Goal: Information Seeking & Learning: Compare options

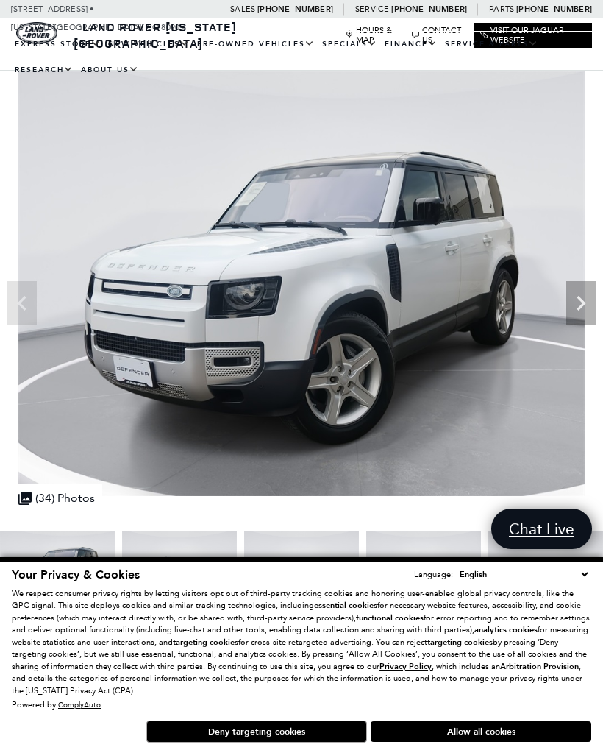
click at [576, 304] on icon "Next" at bounding box center [580, 302] width 29 height 29
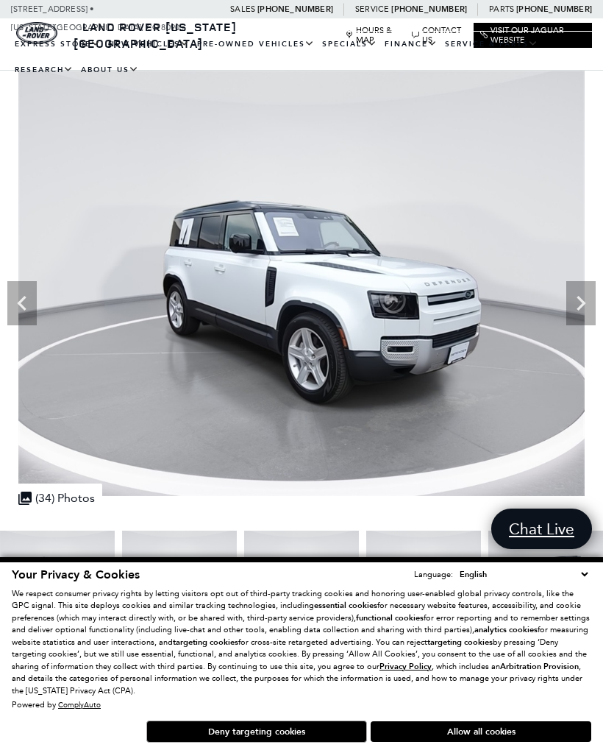
click at [580, 306] on icon "Next" at bounding box center [581, 303] width 9 height 15
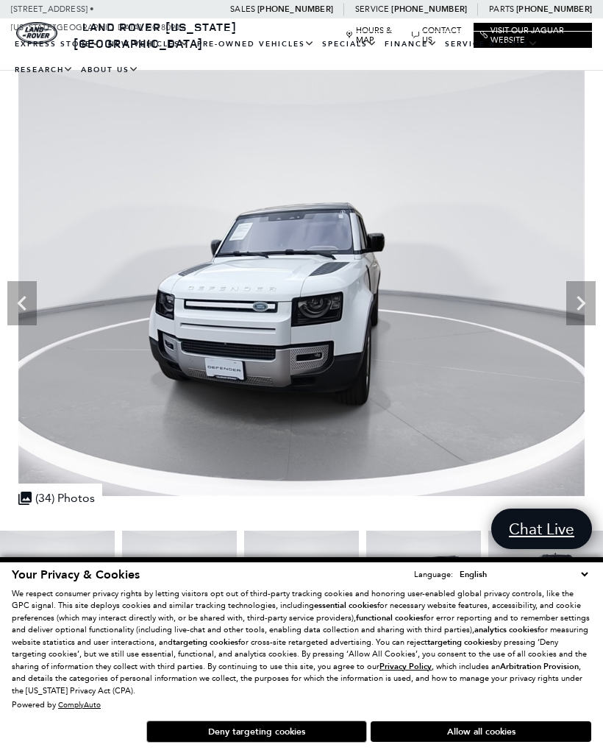
click at [581, 306] on icon "Next" at bounding box center [581, 303] width 9 height 15
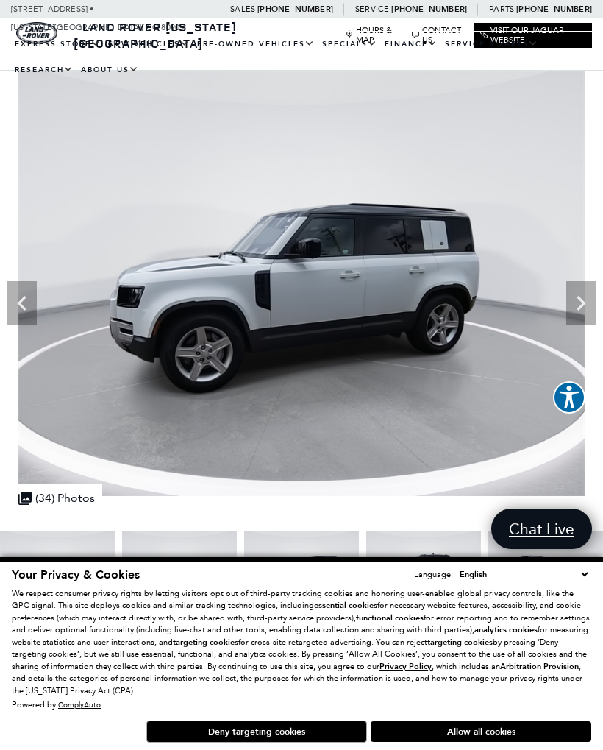
click at [578, 304] on icon "Next" at bounding box center [580, 302] width 29 height 29
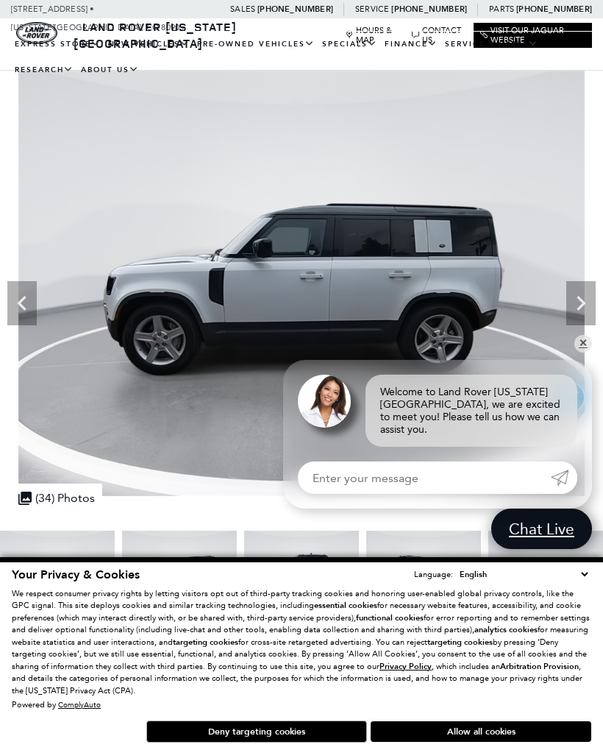
click at [583, 313] on icon "Next" at bounding box center [580, 302] width 29 height 29
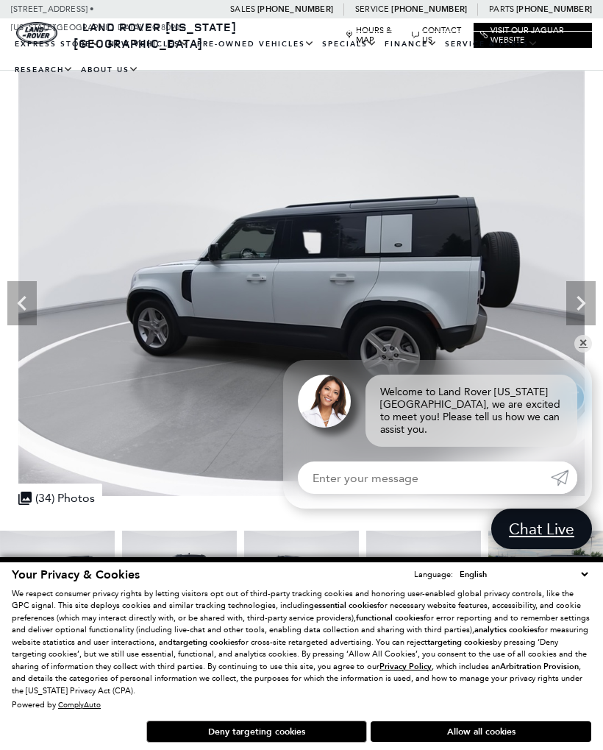
click at [577, 307] on icon "Next" at bounding box center [580, 302] width 29 height 29
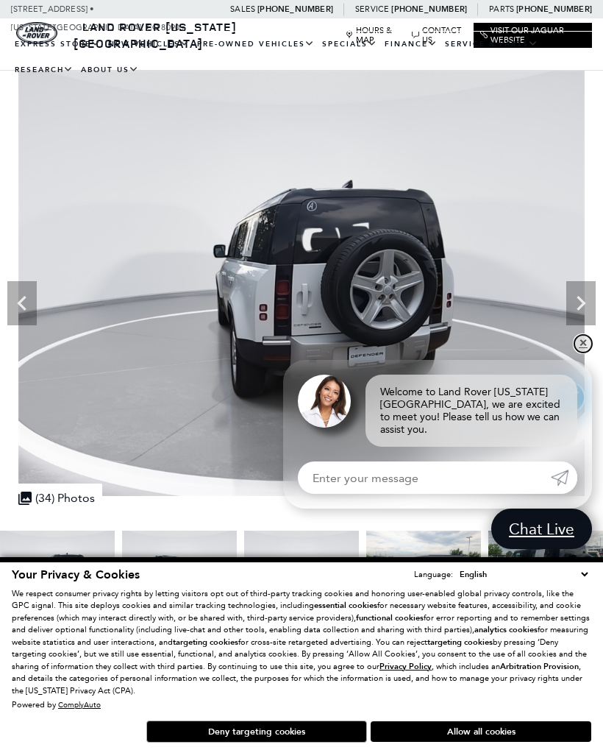
click at [575, 352] on link "✕" at bounding box center [584, 344] width 18 height 18
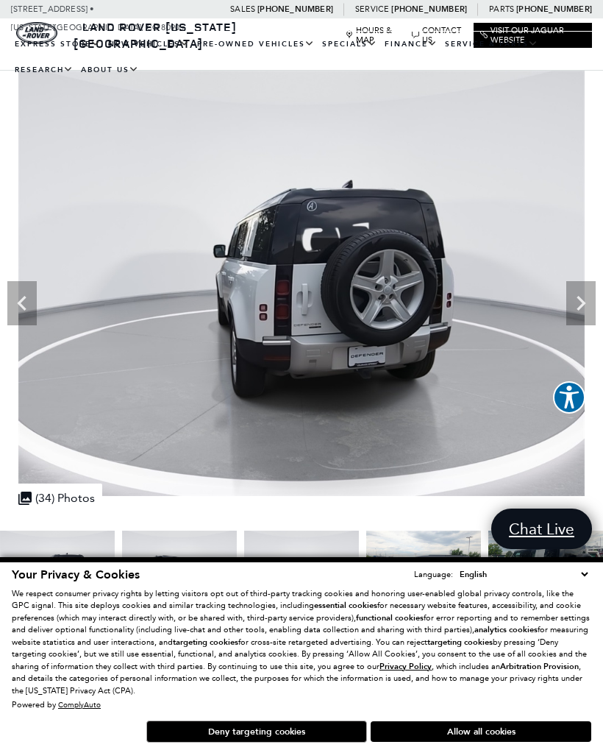
click at [579, 306] on icon "Next" at bounding box center [580, 302] width 29 height 29
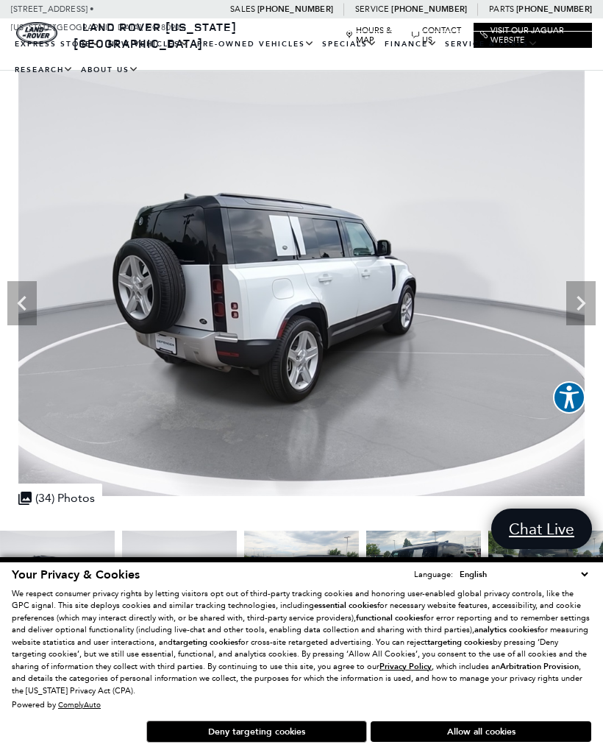
click at [577, 308] on icon "Next" at bounding box center [580, 302] width 29 height 29
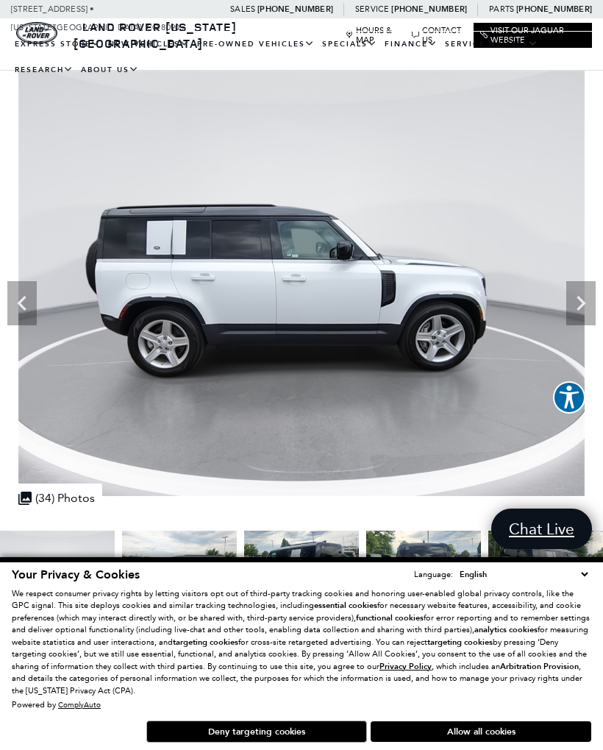
click at [577, 302] on icon "Next" at bounding box center [580, 302] width 29 height 29
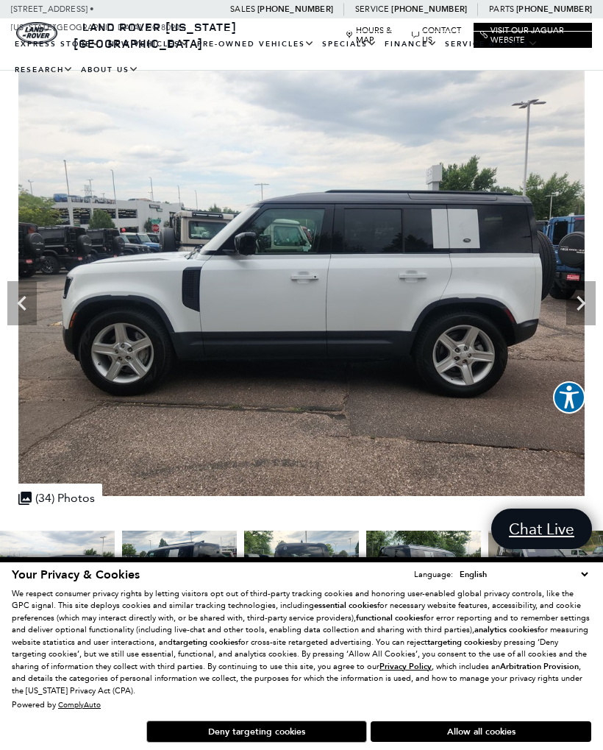
click at [579, 303] on icon "Next" at bounding box center [580, 302] width 29 height 29
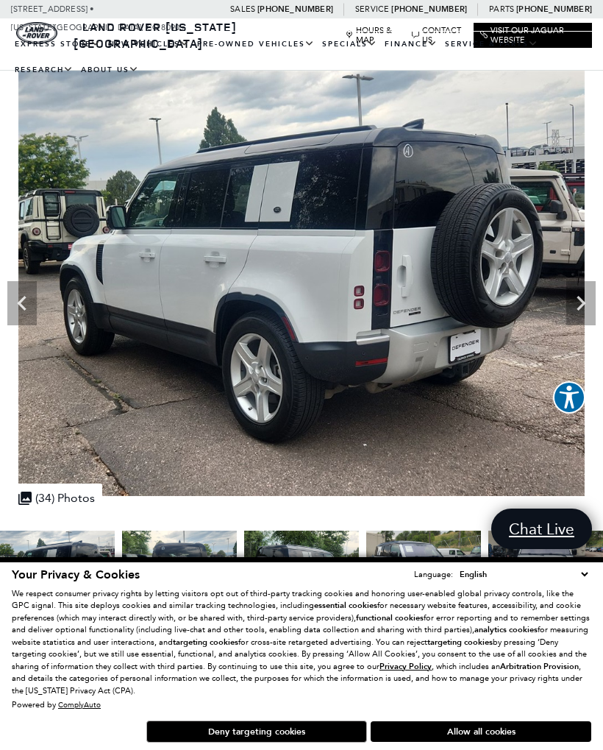
click at [579, 304] on icon "Next" at bounding box center [580, 302] width 29 height 29
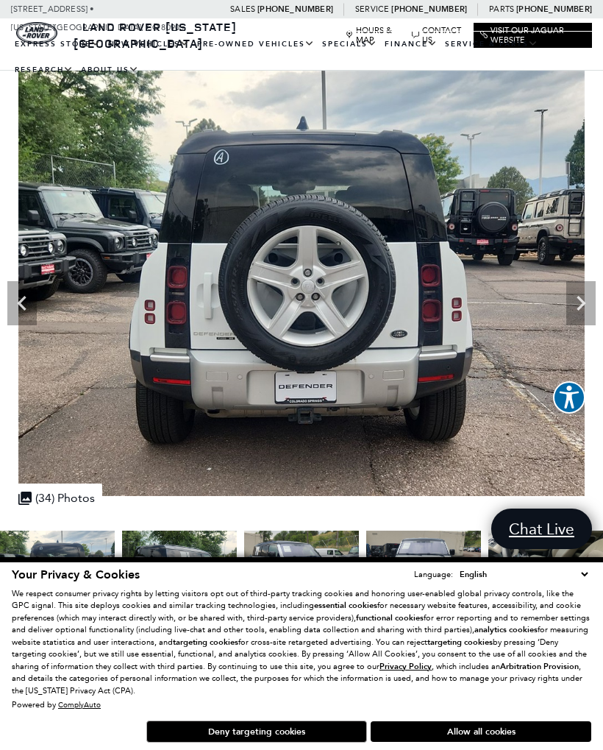
click at [576, 303] on icon "Next" at bounding box center [580, 302] width 29 height 29
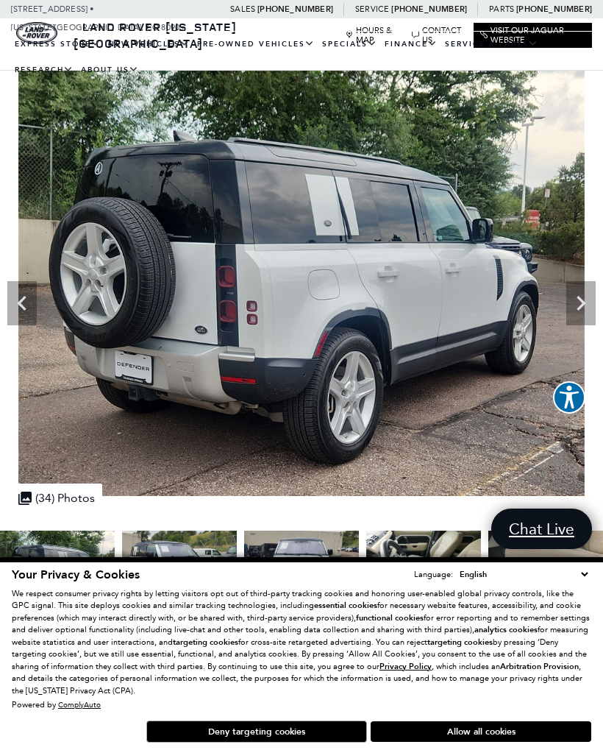
click at [583, 303] on icon "Next" at bounding box center [581, 303] width 9 height 15
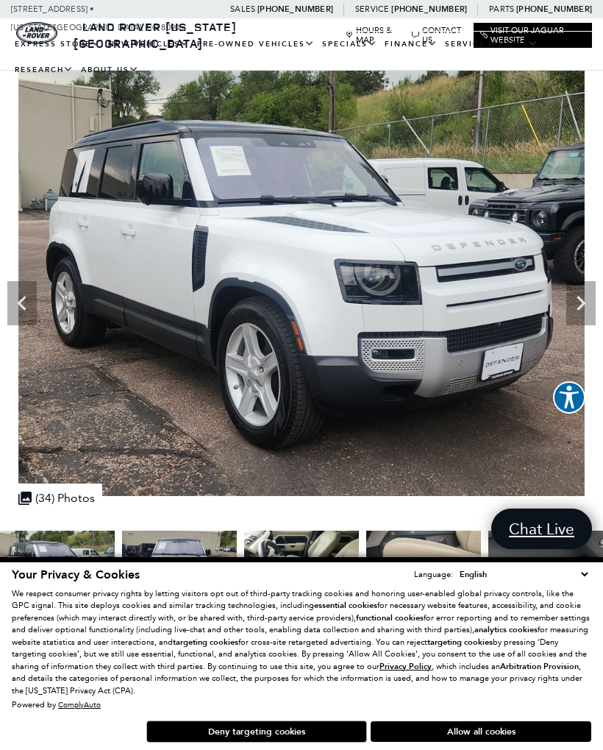
click at [581, 303] on icon "Next" at bounding box center [580, 302] width 29 height 29
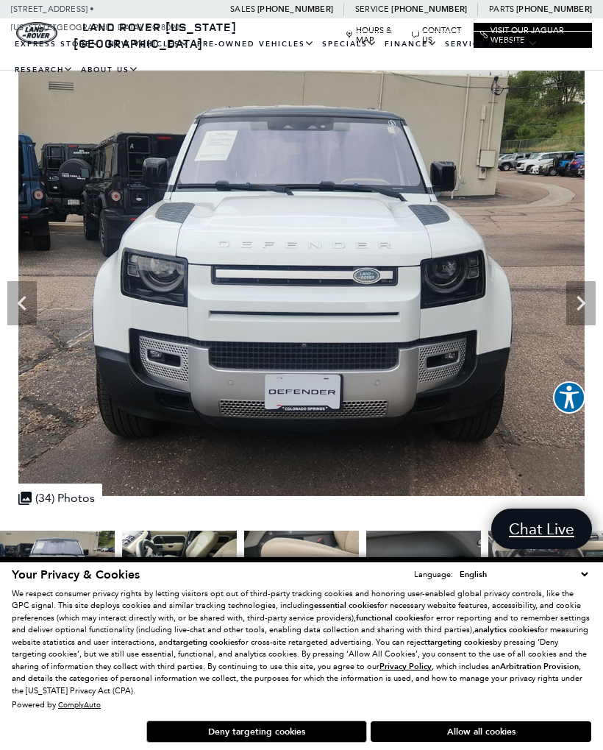
click at [577, 305] on icon "Next" at bounding box center [580, 302] width 29 height 29
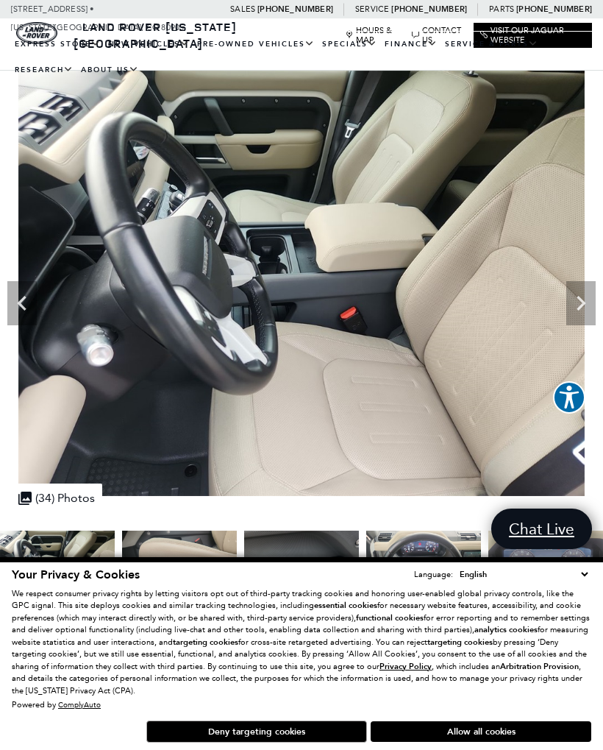
click at [581, 303] on icon "Next" at bounding box center [580, 302] width 29 height 29
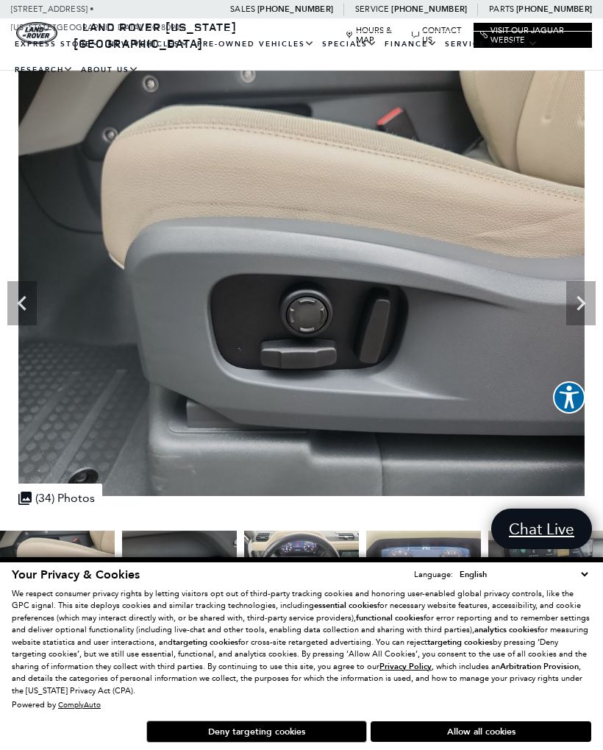
click at [580, 306] on icon "Next" at bounding box center [581, 303] width 9 height 15
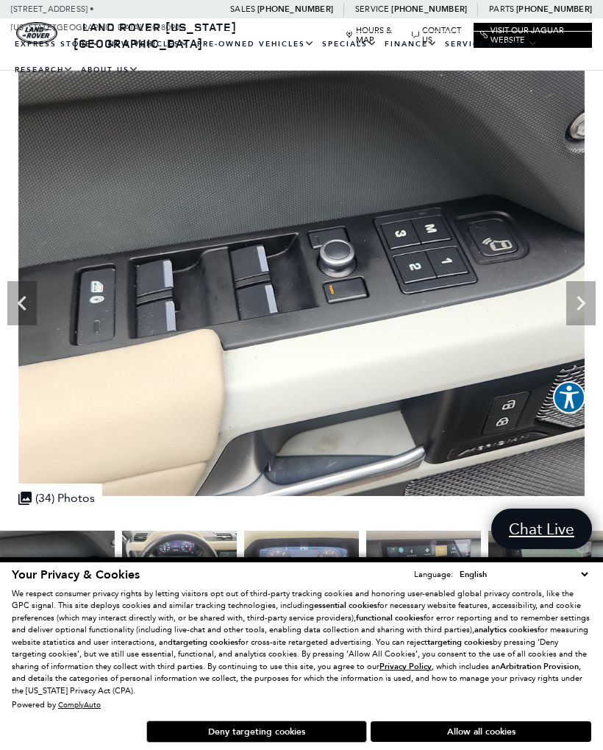
click at [580, 309] on icon "Next" at bounding box center [580, 302] width 29 height 29
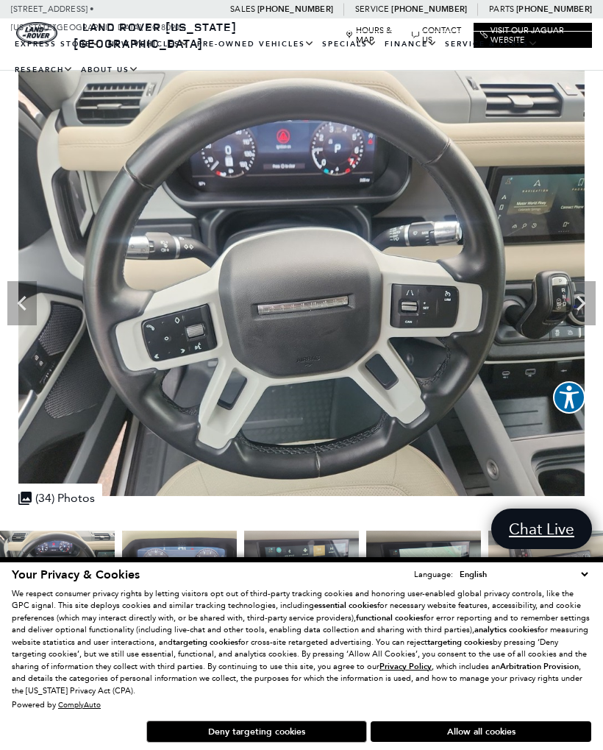
click at [585, 306] on icon "Next" at bounding box center [580, 302] width 29 height 29
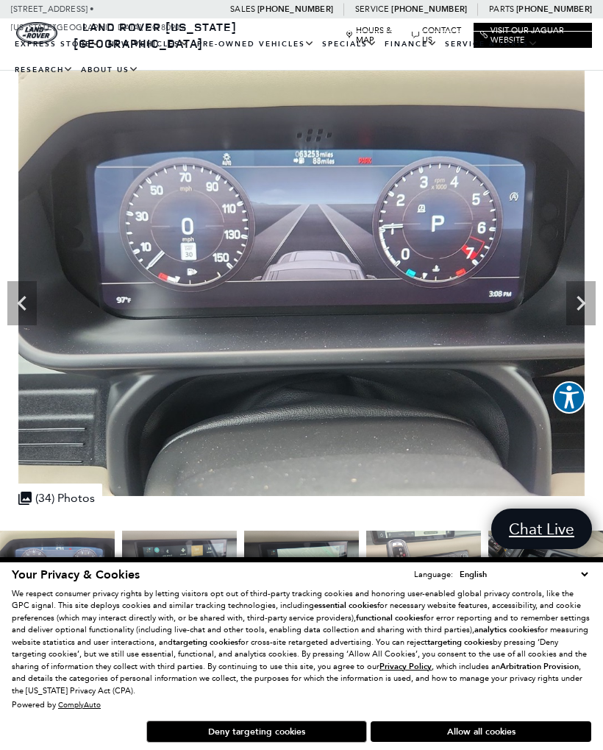
click at [581, 306] on icon "Next" at bounding box center [581, 303] width 9 height 15
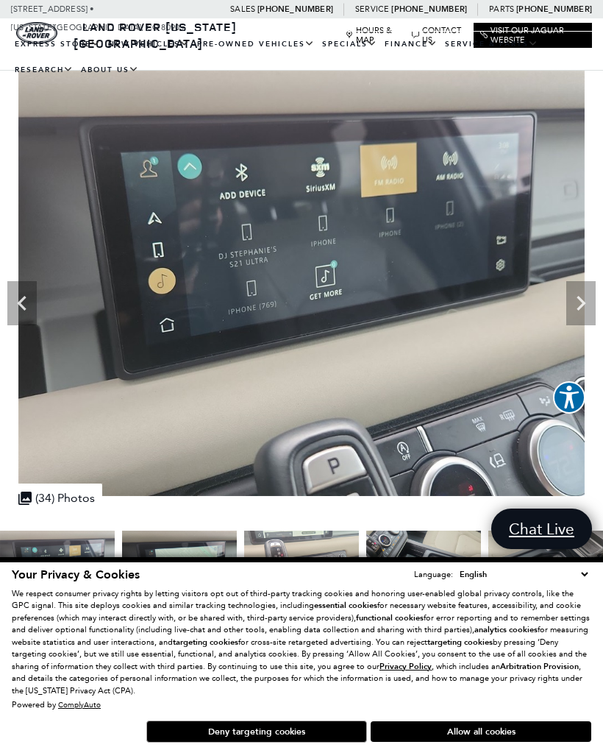
click at [586, 308] on icon "Next" at bounding box center [580, 302] width 29 height 29
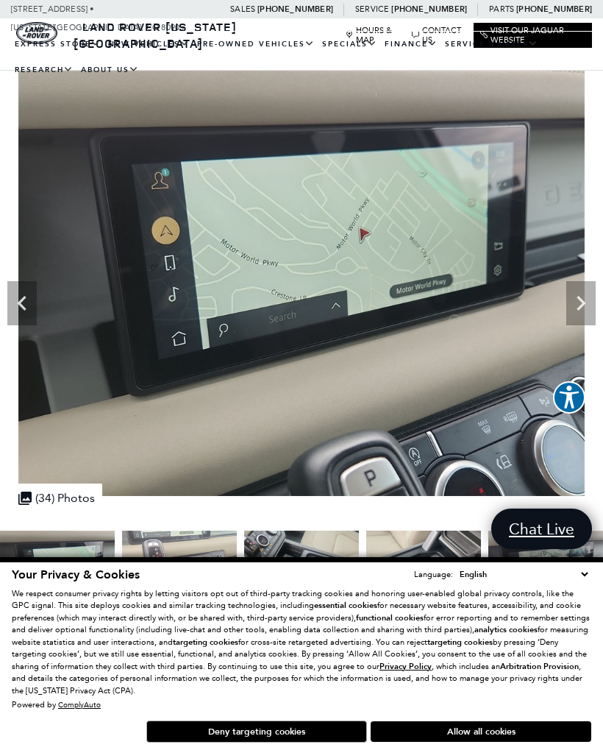
click at [585, 310] on icon "Next" at bounding box center [580, 302] width 29 height 29
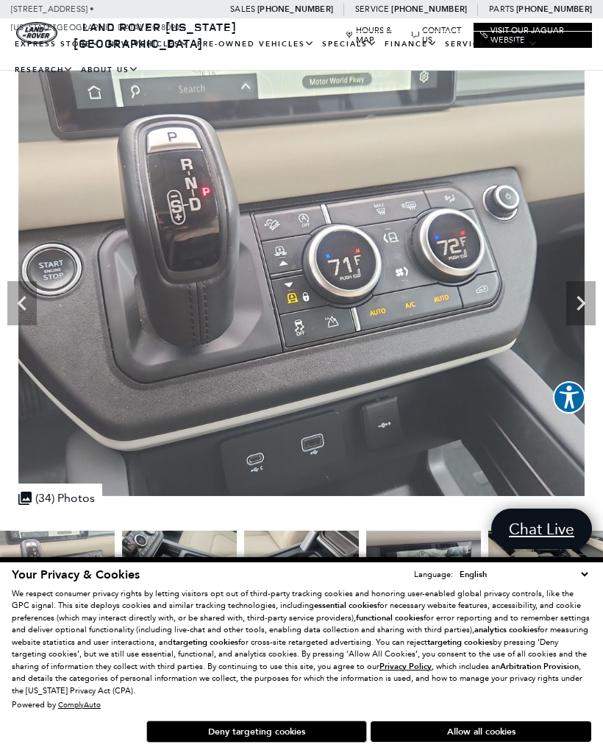
click at [583, 309] on icon "Next" at bounding box center [580, 302] width 29 height 29
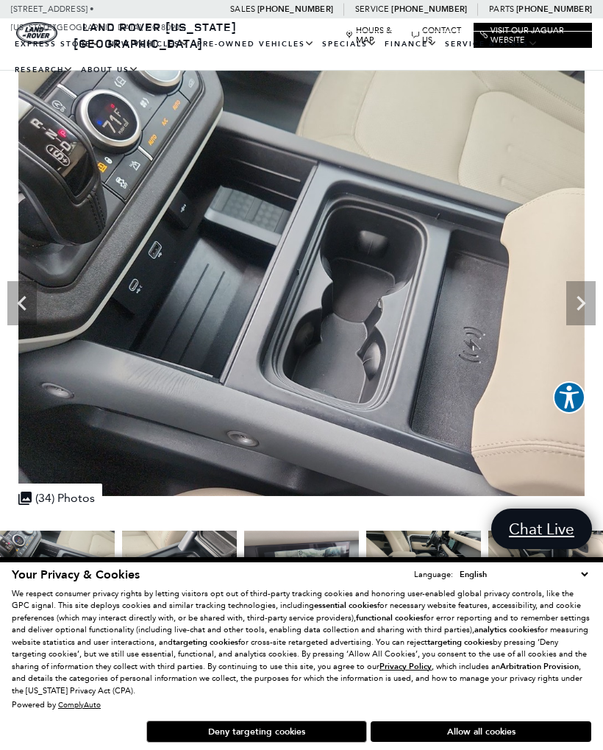
click at [583, 310] on icon "Next" at bounding box center [580, 302] width 29 height 29
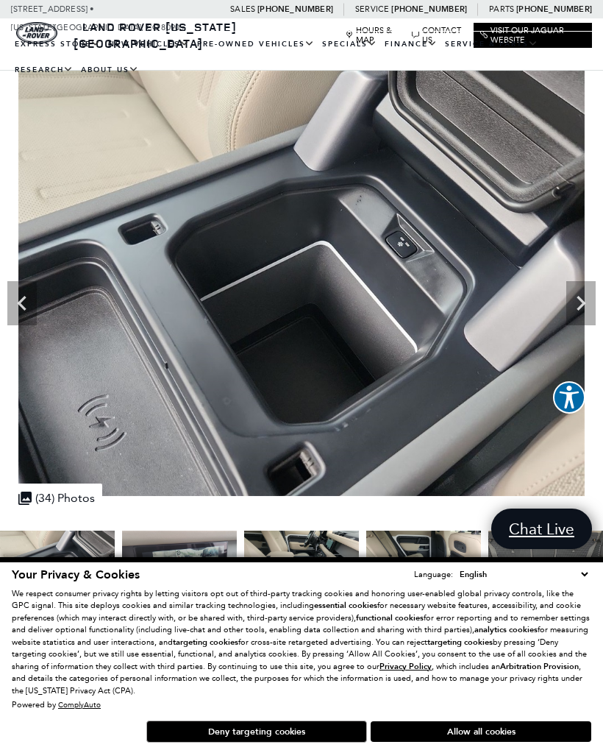
click at [583, 309] on icon "Next" at bounding box center [580, 302] width 29 height 29
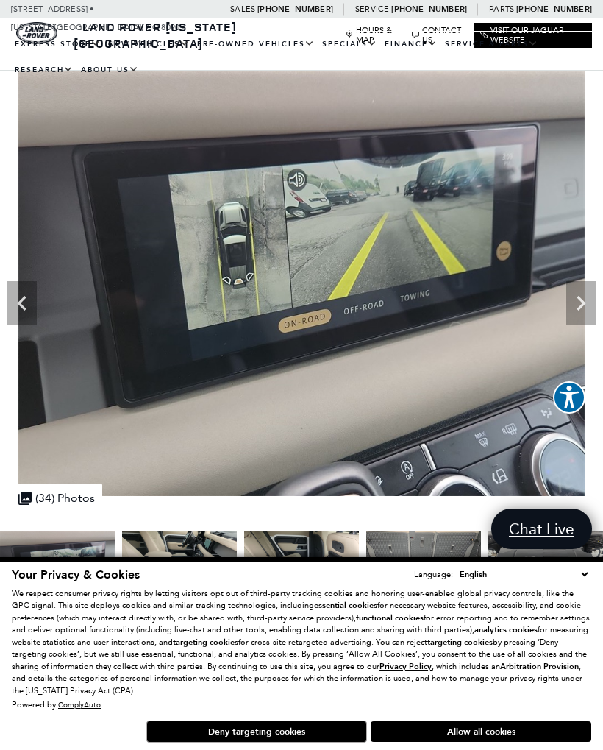
click at [584, 311] on icon "Next" at bounding box center [580, 302] width 29 height 29
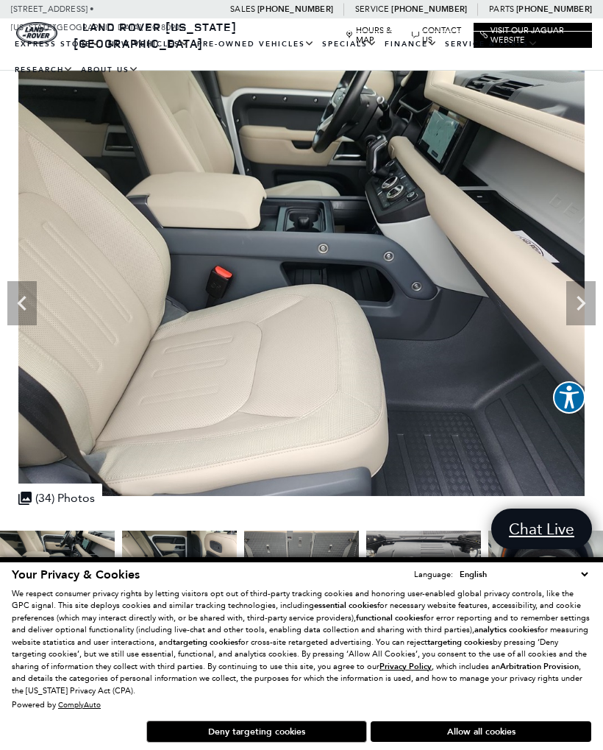
click at [587, 313] on icon "Next" at bounding box center [580, 302] width 29 height 29
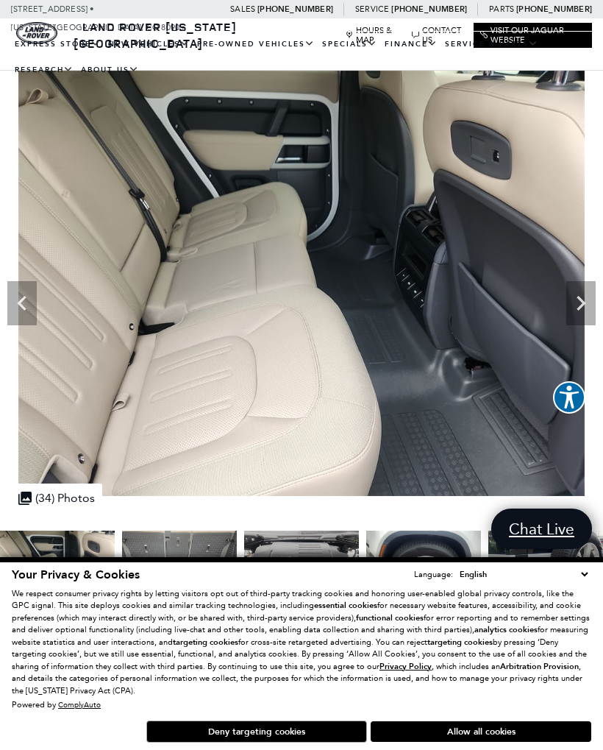
click at [582, 304] on icon "Next" at bounding box center [581, 303] width 9 height 15
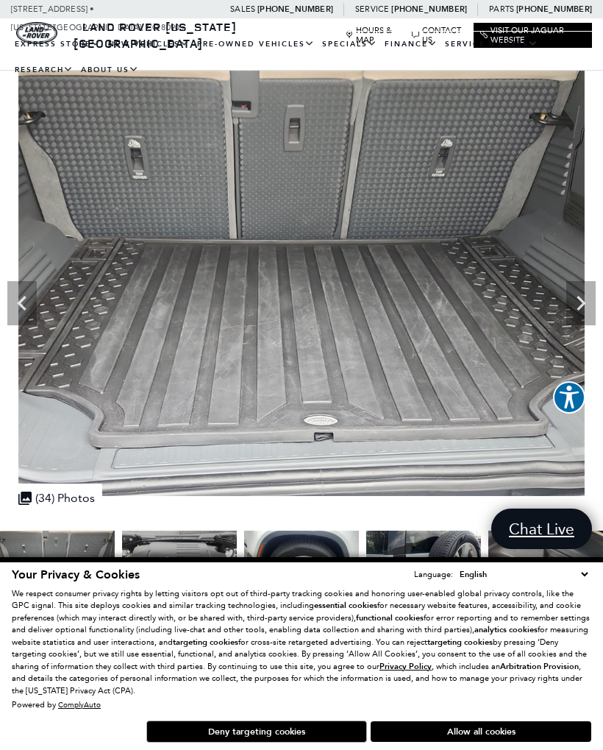
click at [583, 305] on icon "Next" at bounding box center [581, 303] width 9 height 15
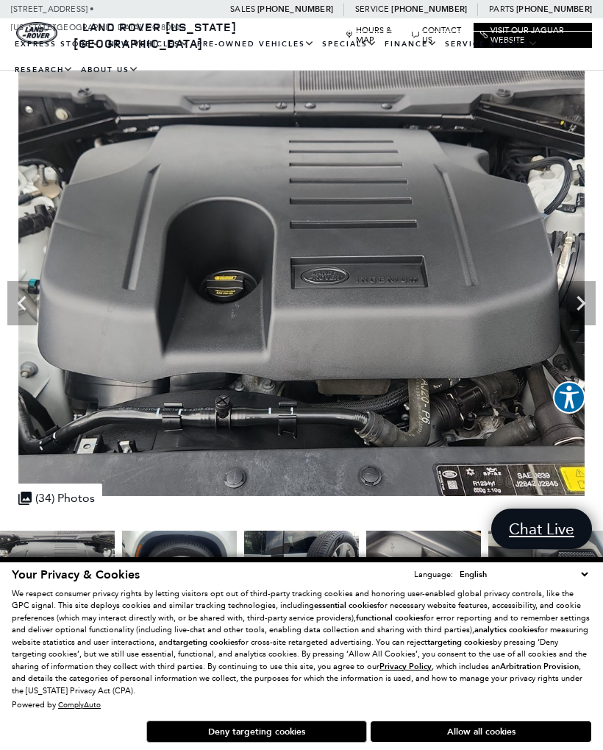
click at [586, 313] on icon "Next" at bounding box center [580, 302] width 29 height 29
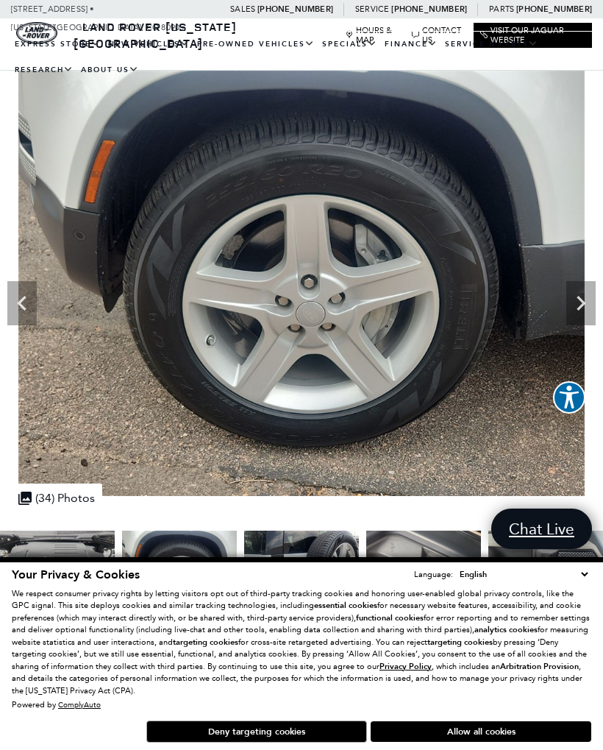
click at [580, 305] on icon "Next" at bounding box center [580, 302] width 29 height 29
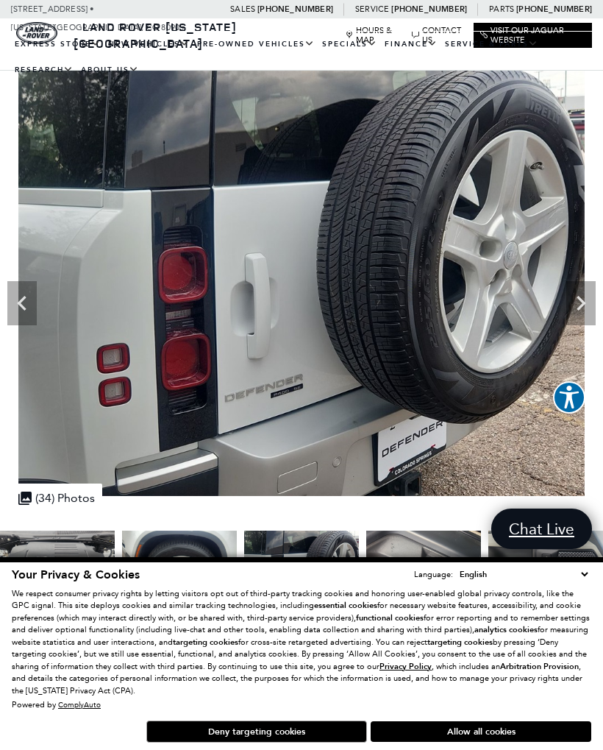
click at [584, 310] on icon "Next" at bounding box center [580, 302] width 29 height 29
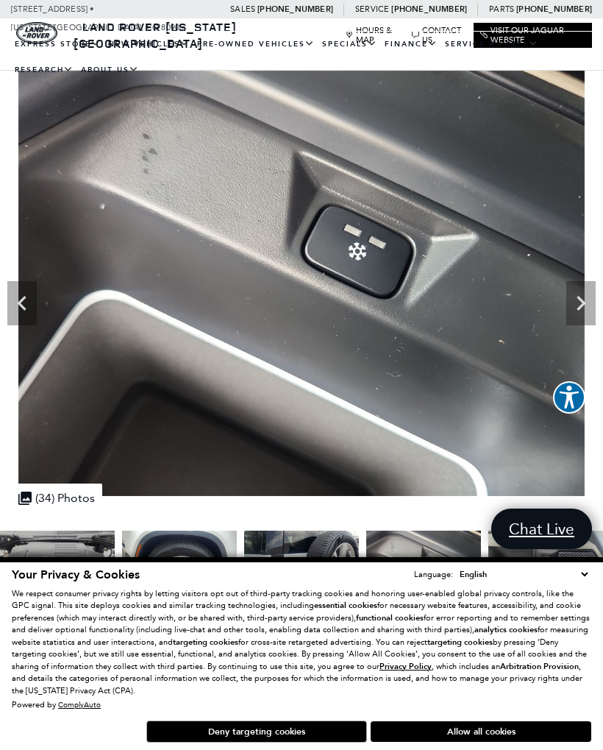
click at [21, 307] on icon "Previous" at bounding box center [21, 302] width 29 height 29
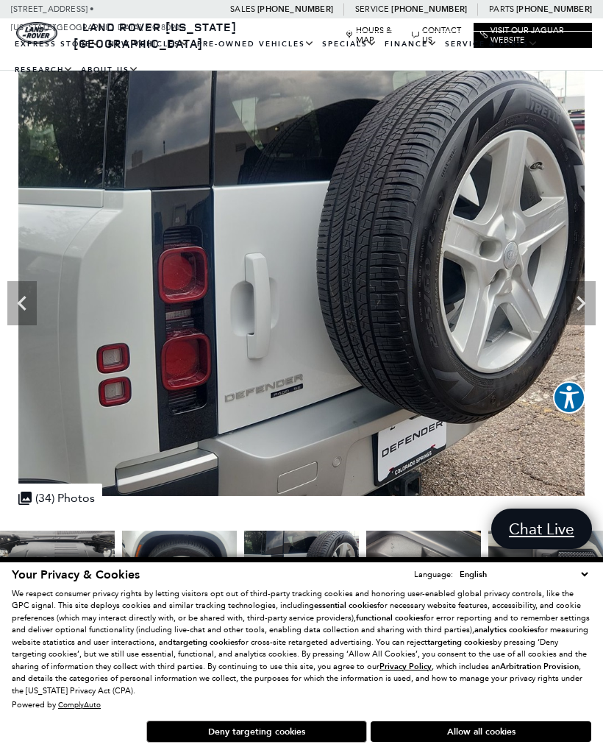
click at [577, 313] on icon "Next" at bounding box center [580, 302] width 29 height 29
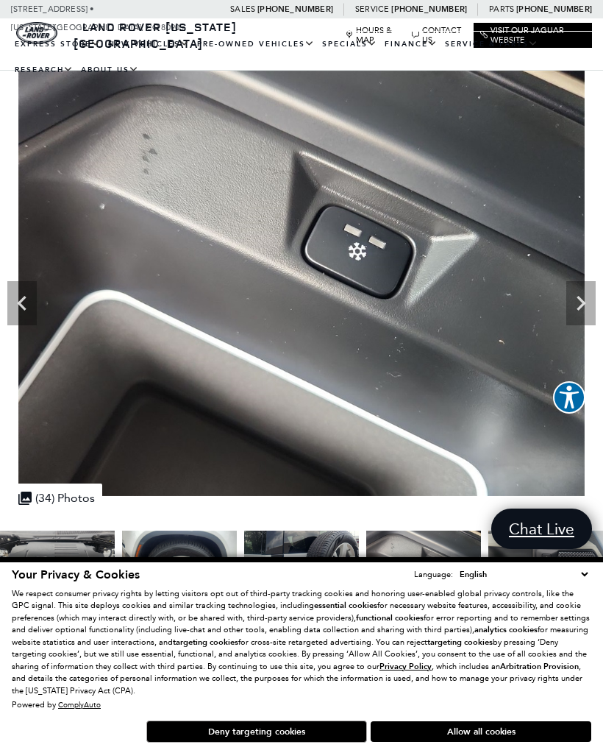
click at [583, 308] on icon "Next" at bounding box center [580, 302] width 29 height 29
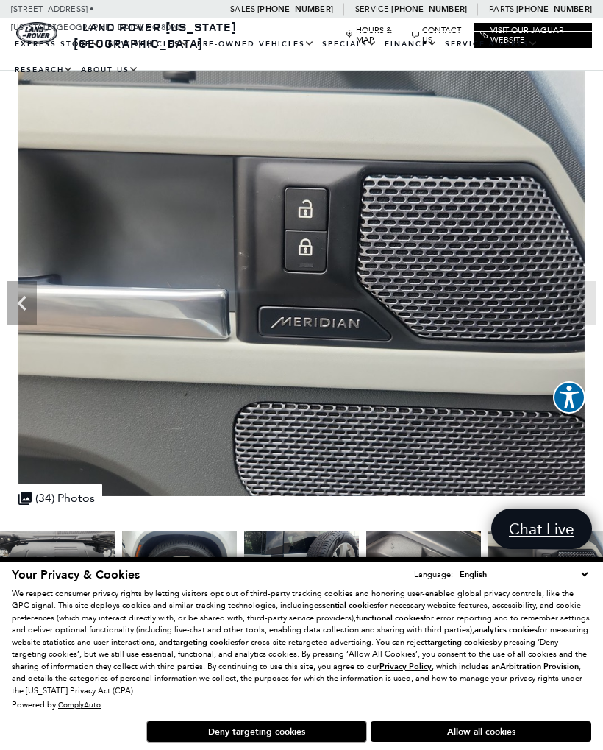
click at [579, 305] on img at bounding box center [301, 283] width 603 height 425
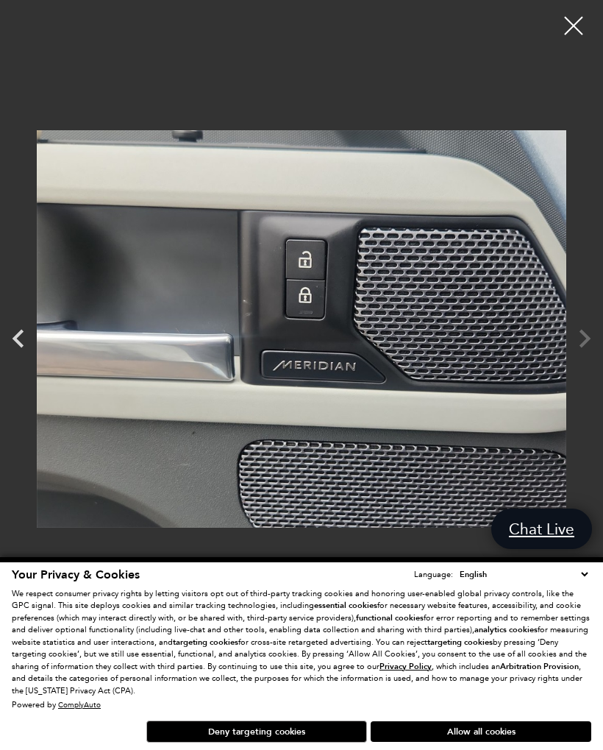
click at [566, 26] on div at bounding box center [573, 25] width 37 height 37
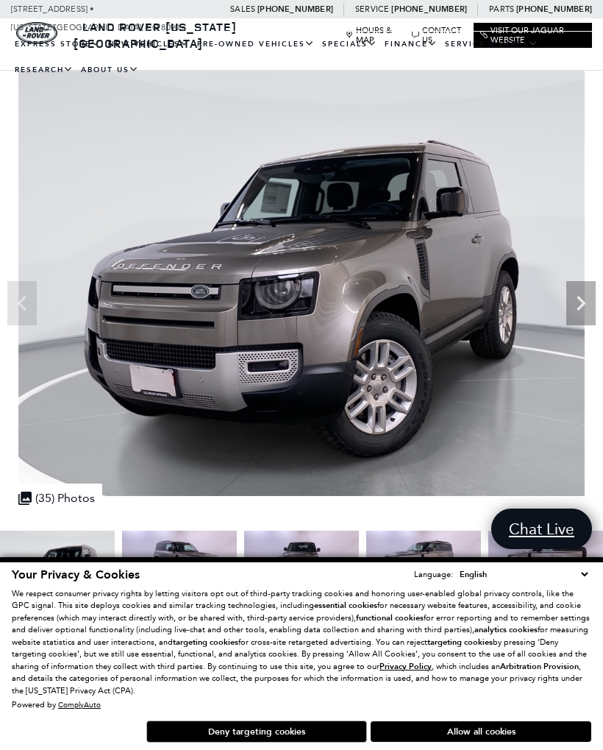
click at [580, 305] on icon "Next" at bounding box center [580, 302] width 29 height 29
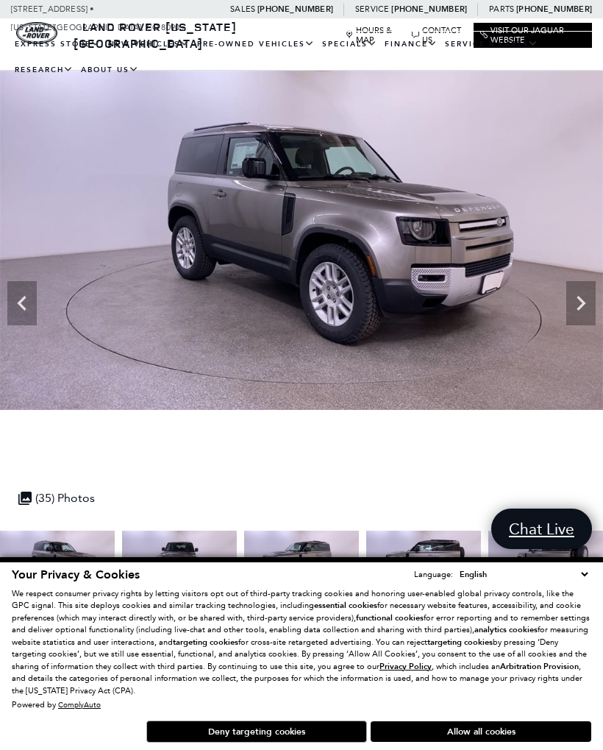
click at [583, 310] on icon "Next" at bounding box center [580, 302] width 29 height 29
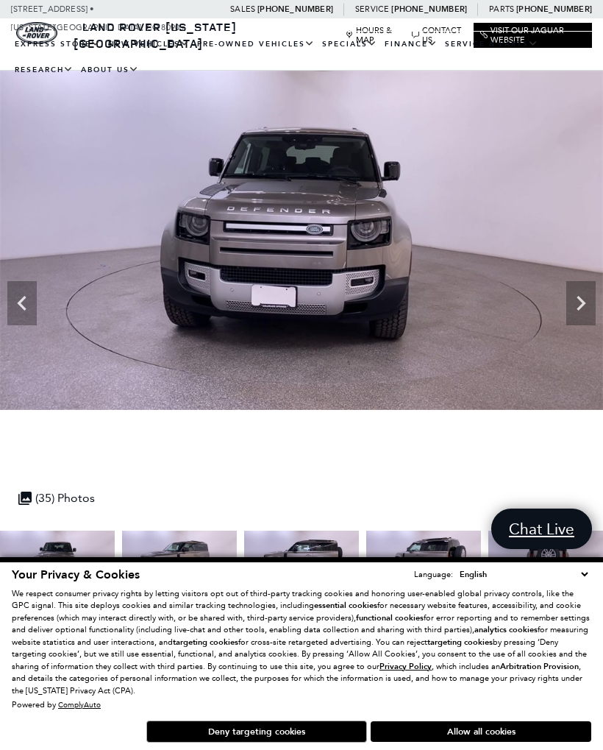
click at [583, 307] on icon "Next" at bounding box center [580, 302] width 29 height 29
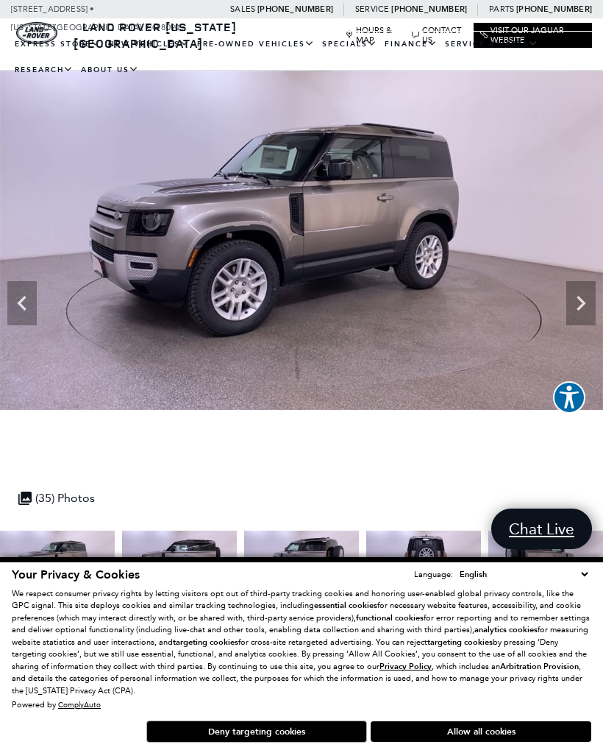
click at [583, 309] on icon "Next" at bounding box center [580, 302] width 29 height 29
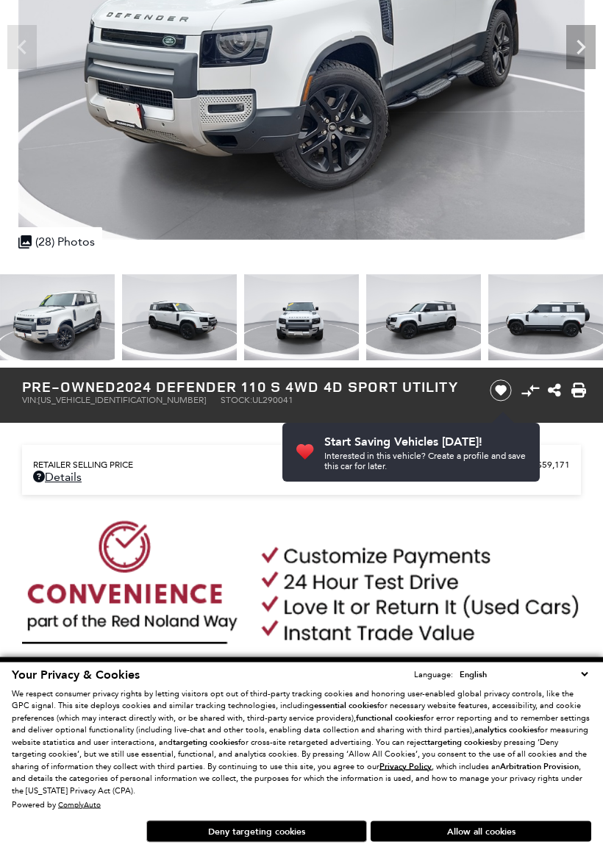
scroll to position [177, 0]
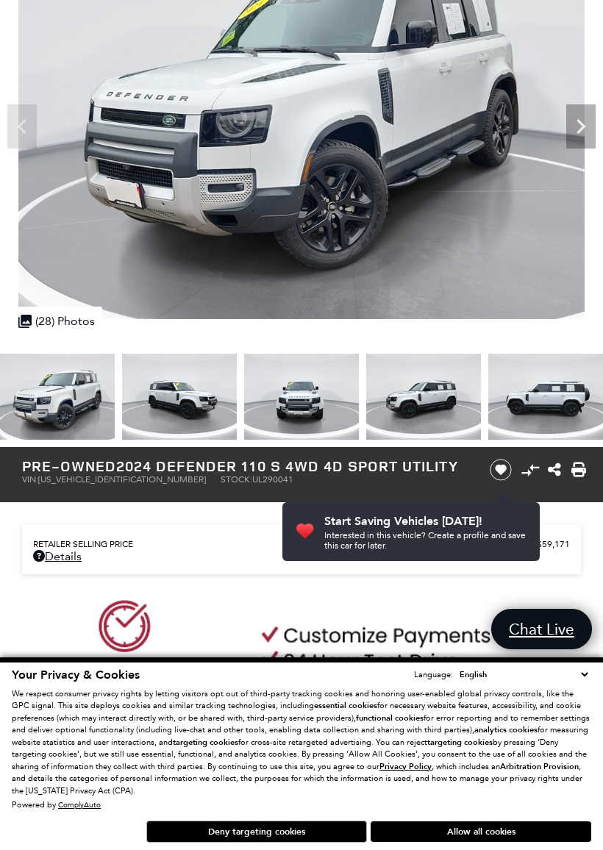
click at [550, 405] on div at bounding box center [301, 396] width 603 height 101
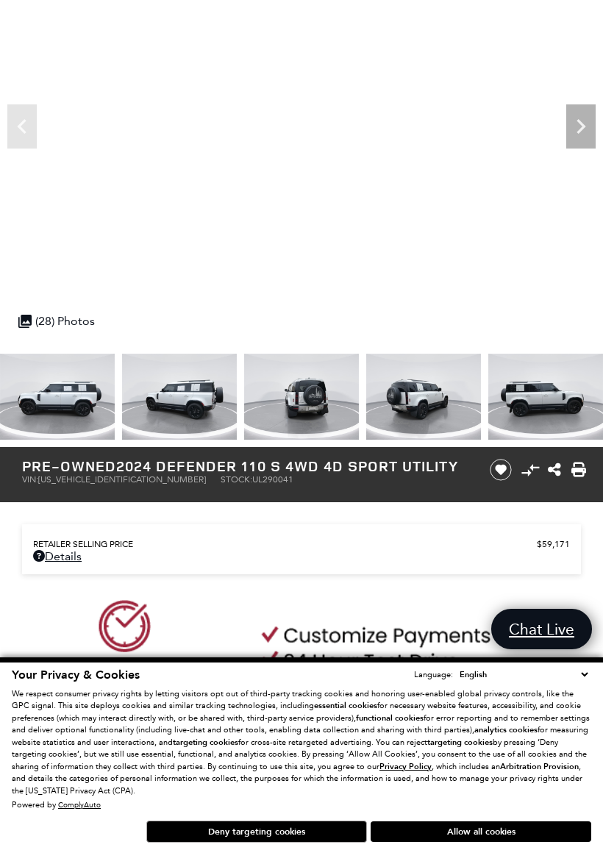
click at [71, 395] on img at bounding box center [57, 397] width 115 height 86
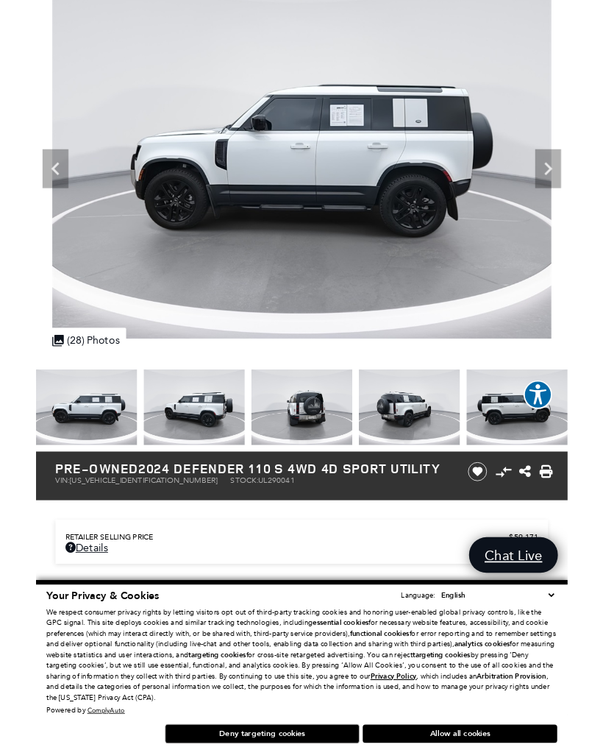
scroll to position [0, 0]
